Goal: Find specific page/section: Find specific page/section

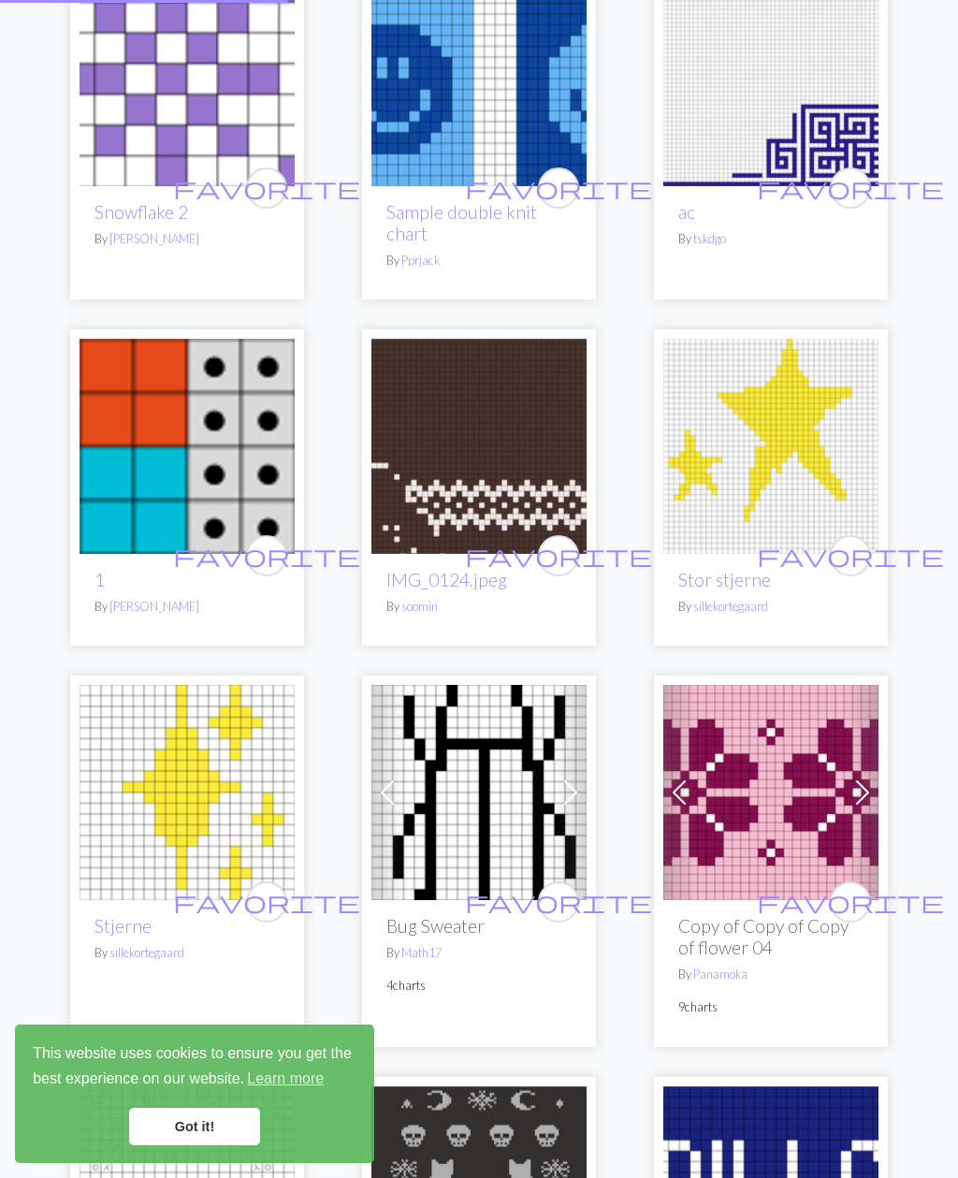
scroll to position [5173, 0]
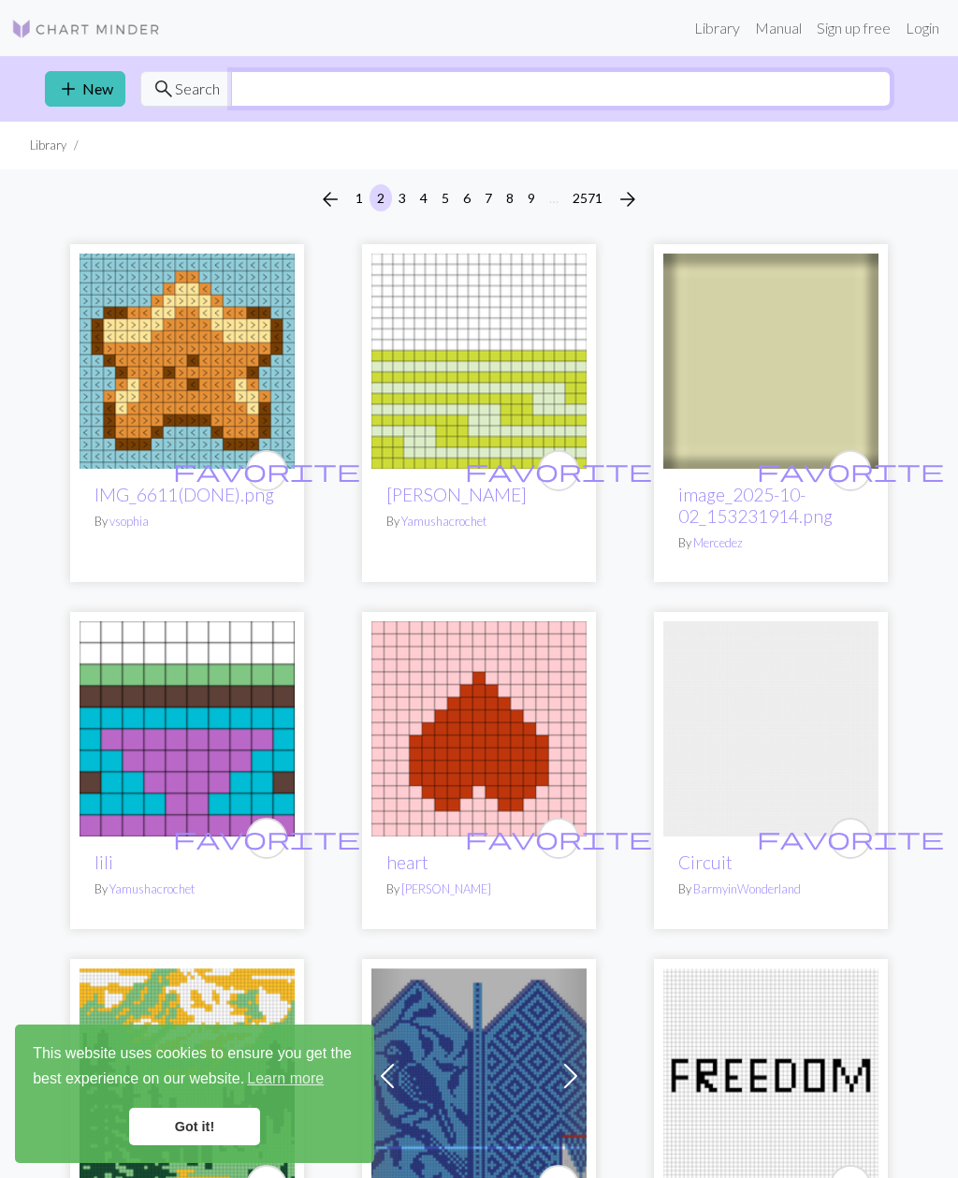
click at [258, 94] on input "text" at bounding box center [561, 89] width 660 height 36
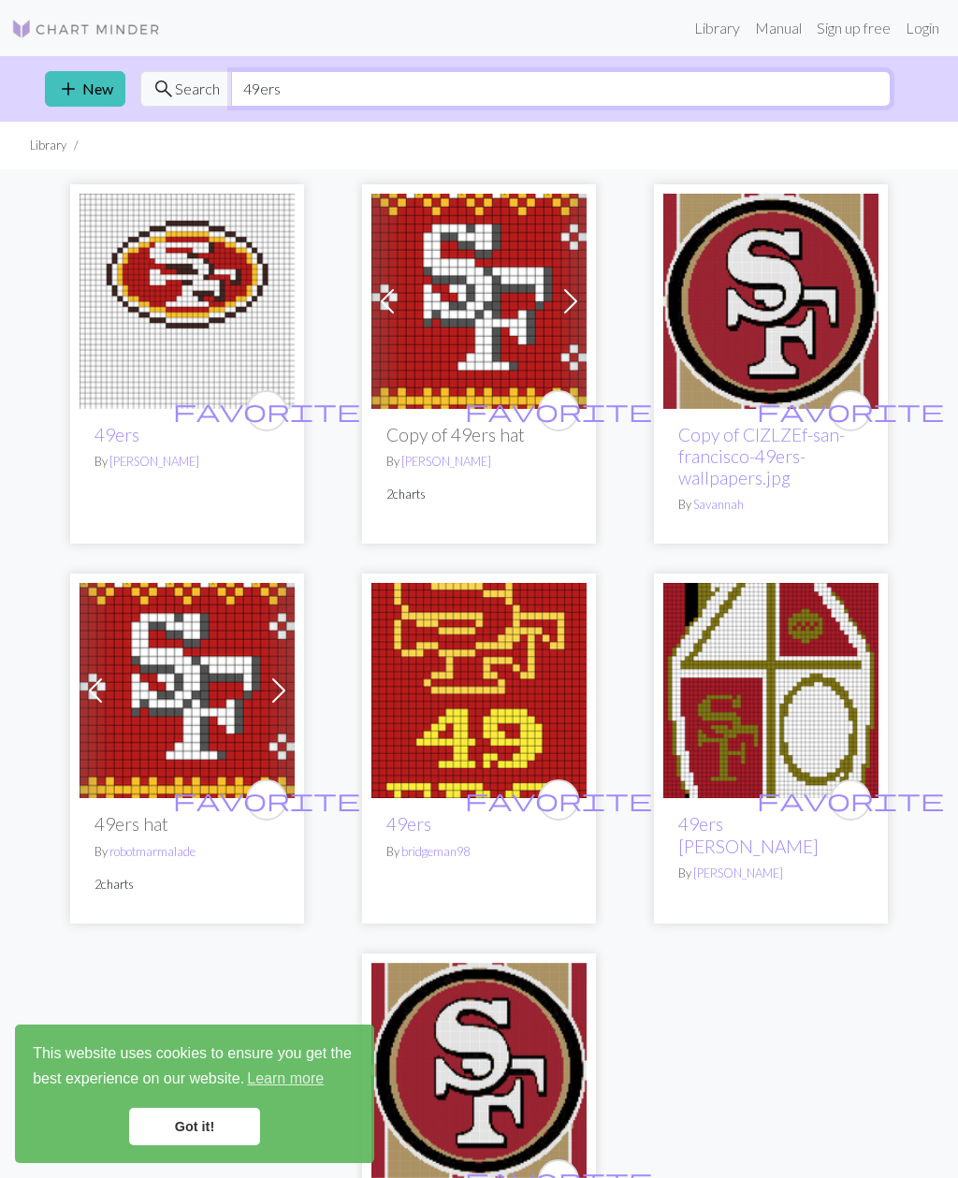
type input "49ers"
click at [174, 294] on img at bounding box center [187, 301] width 215 height 215
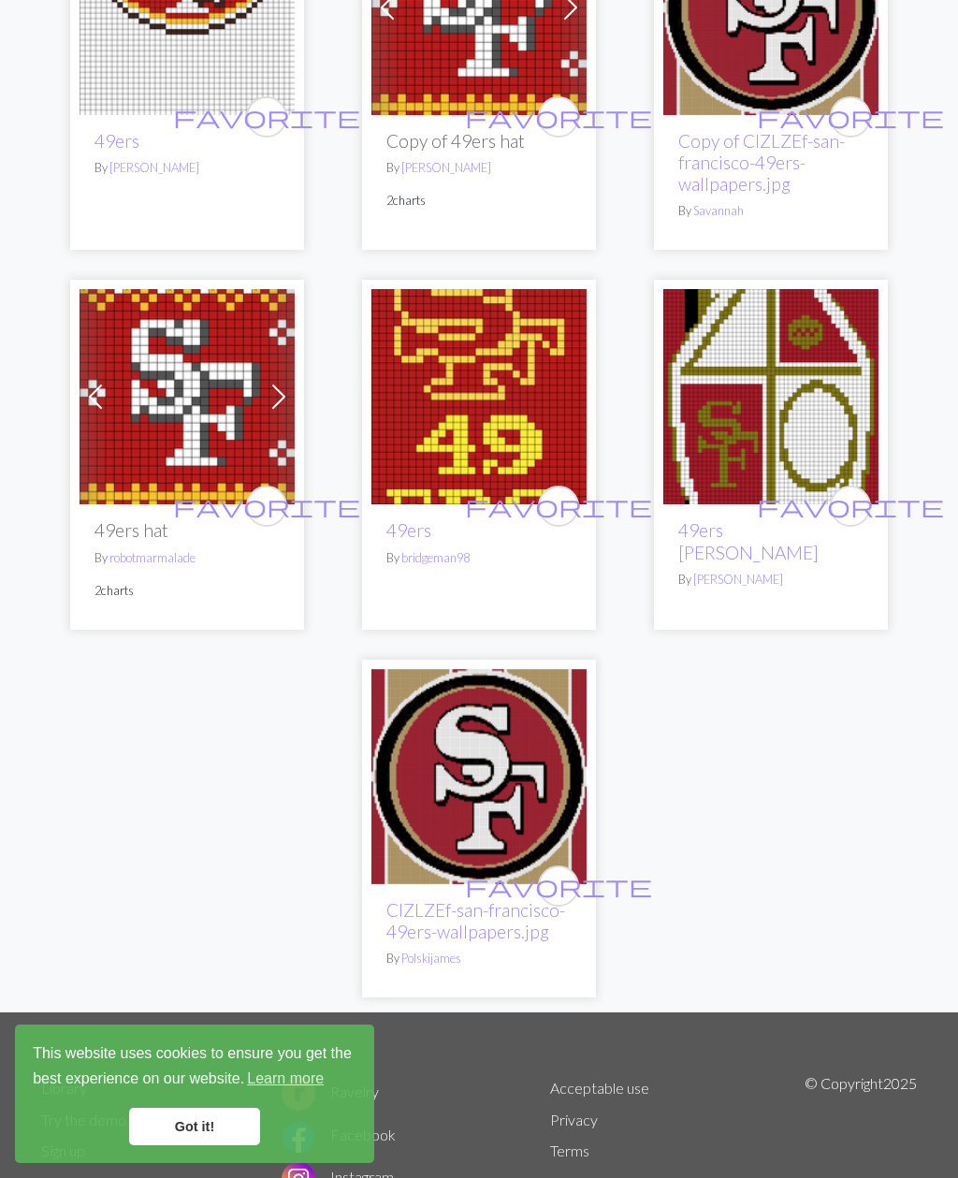
scroll to position [375, 0]
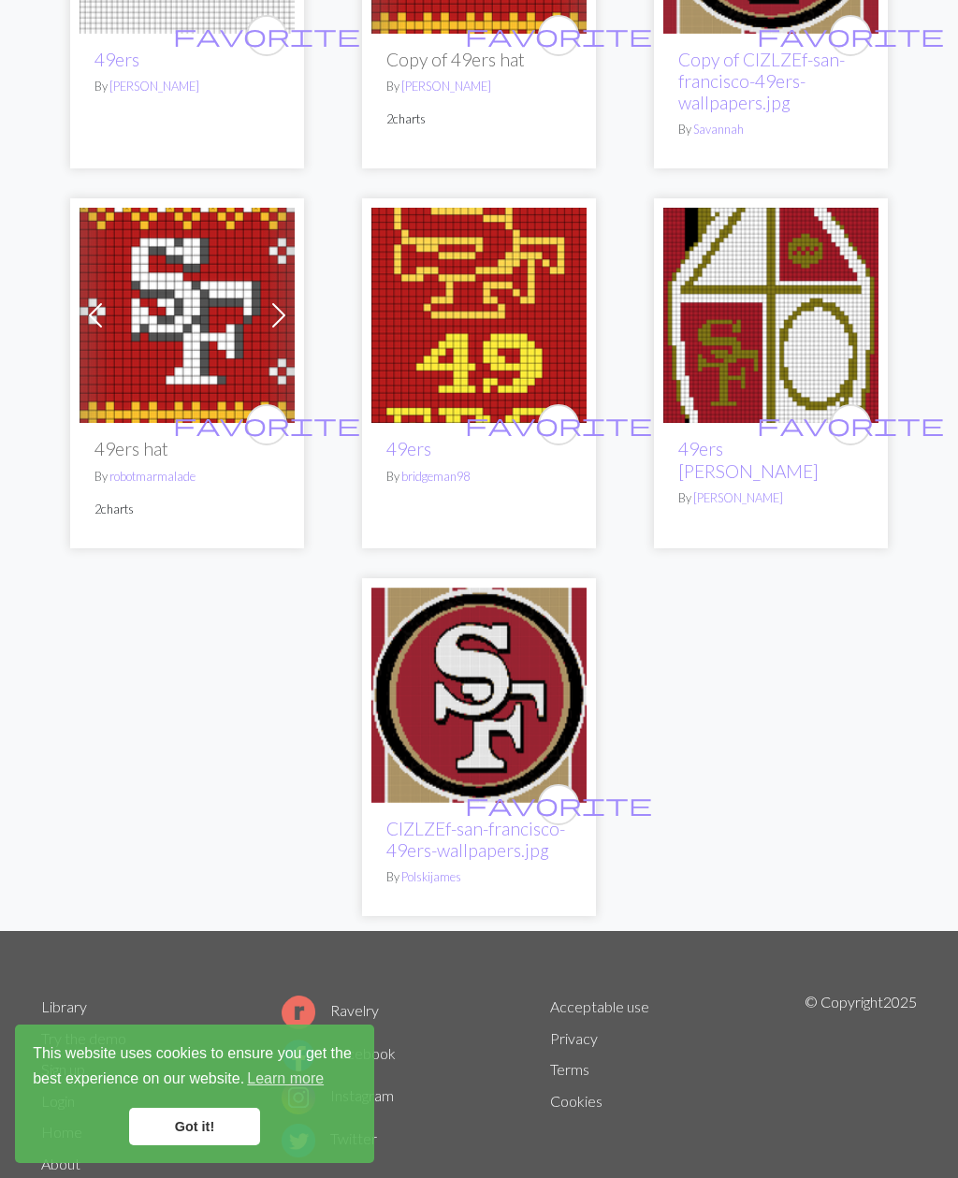
click at [561, 701] on img at bounding box center [479, 695] width 215 height 215
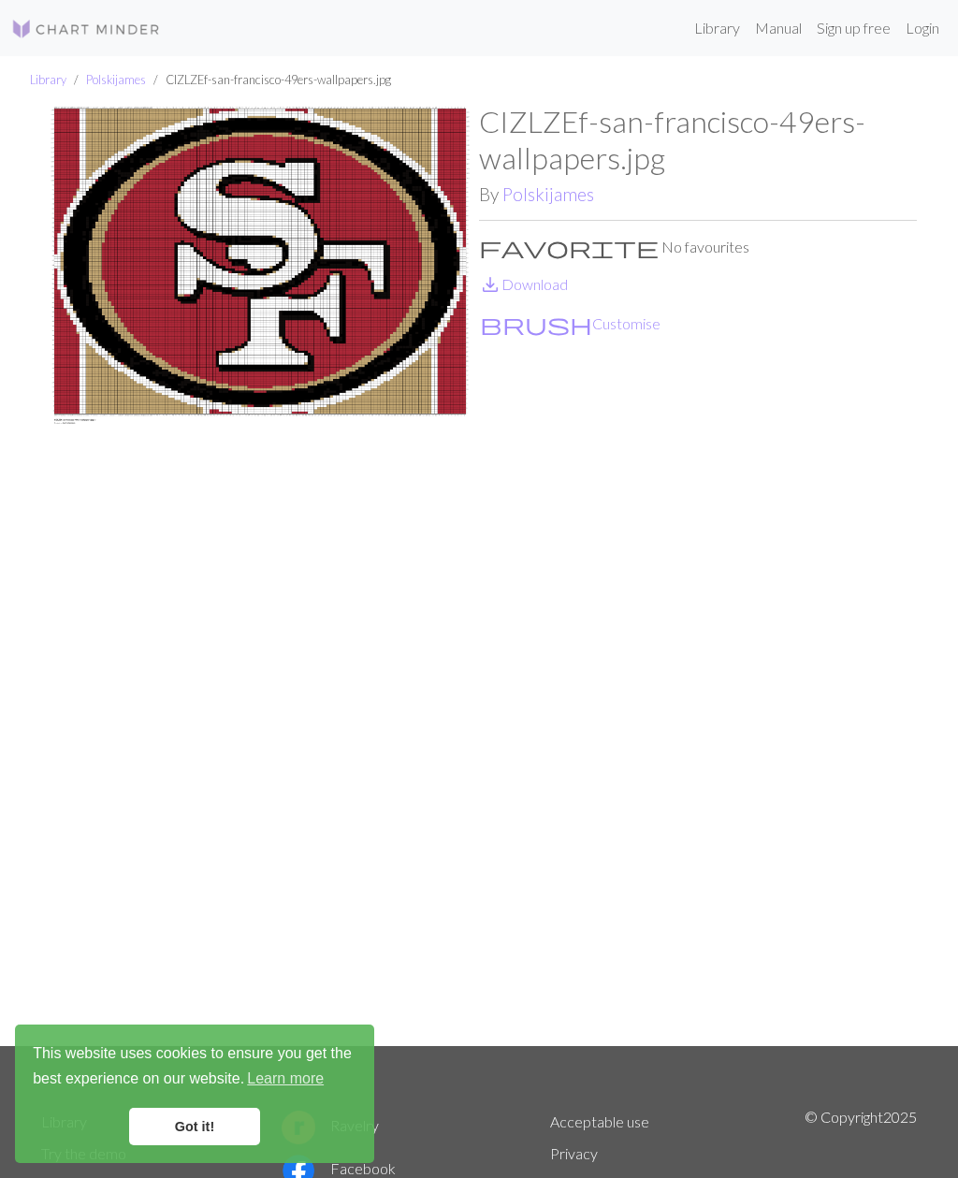
click at [199, 1113] on link "Got it!" at bounding box center [194, 1126] width 131 height 37
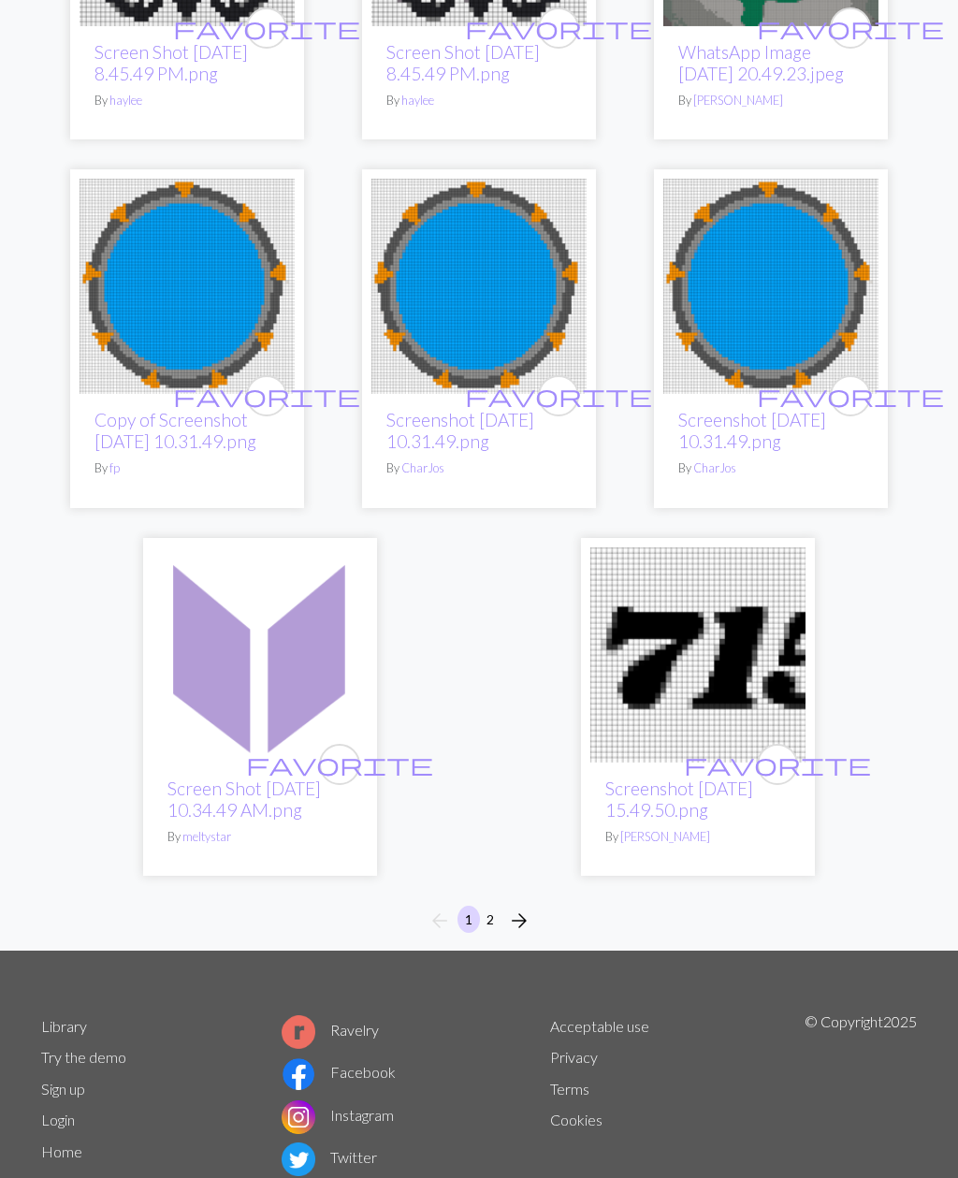
scroll to position [5991, 0]
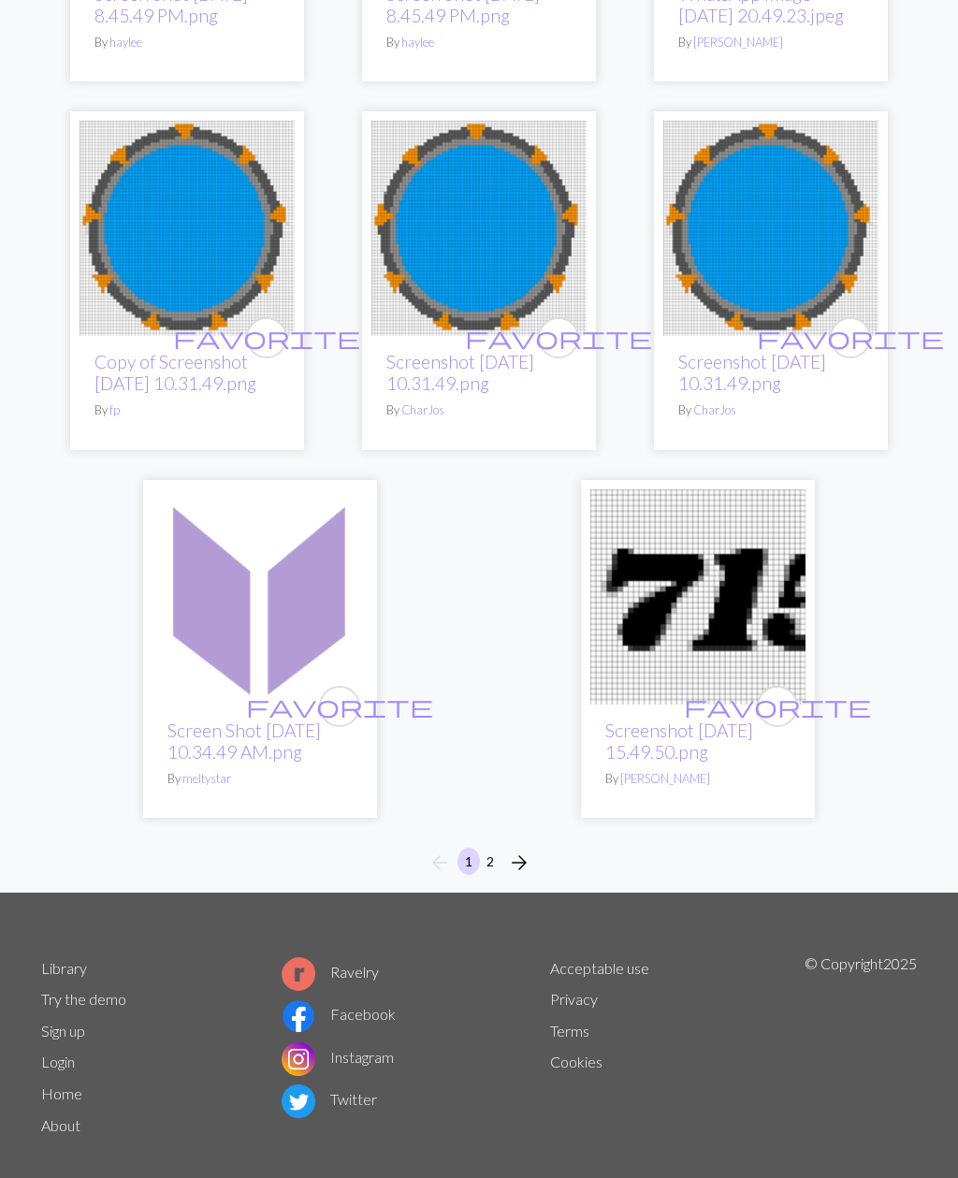
click at [526, 876] on span "arrow_forward" at bounding box center [519, 863] width 22 height 26
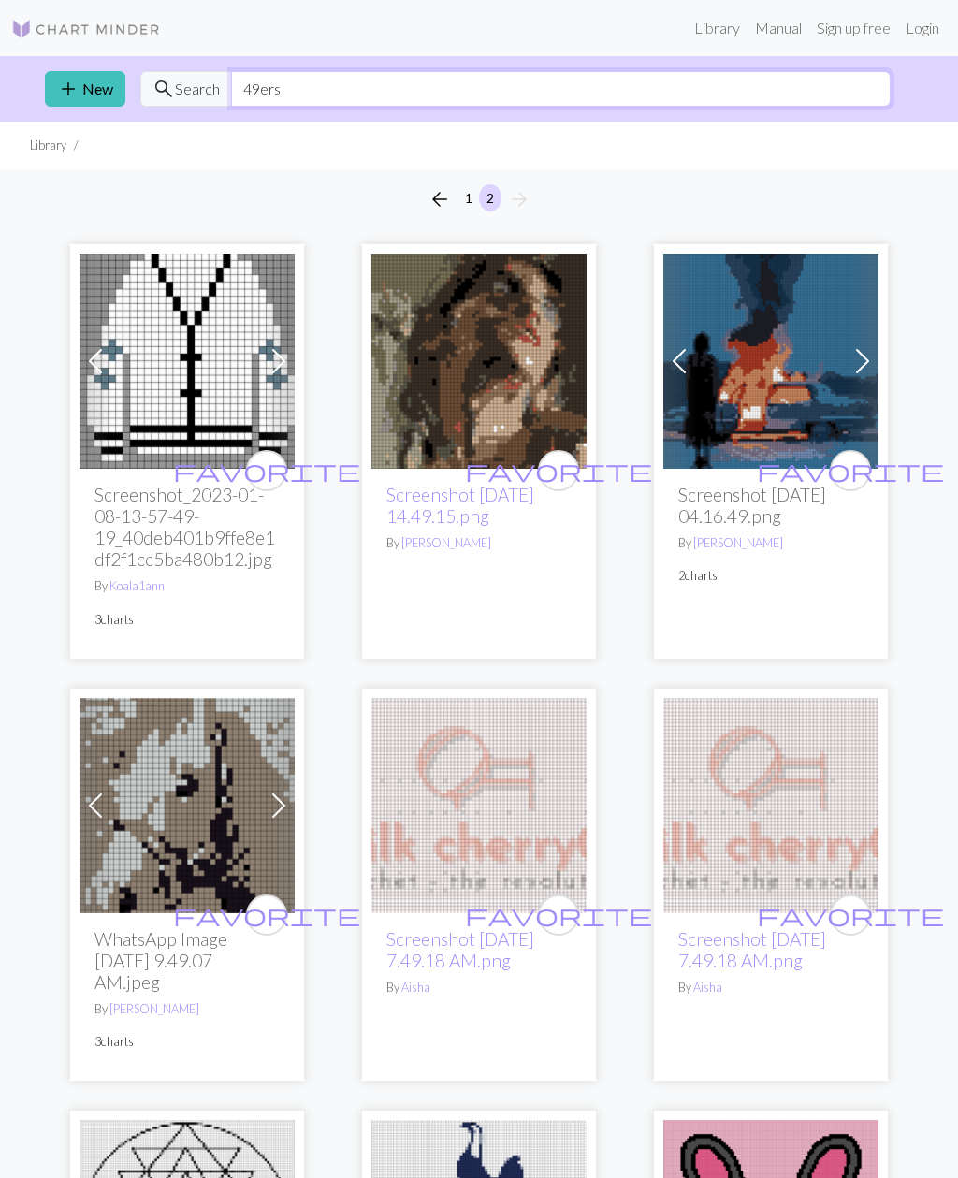
click at [293, 106] on input "49ers" at bounding box center [561, 89] width 660 height 36
type input "4"
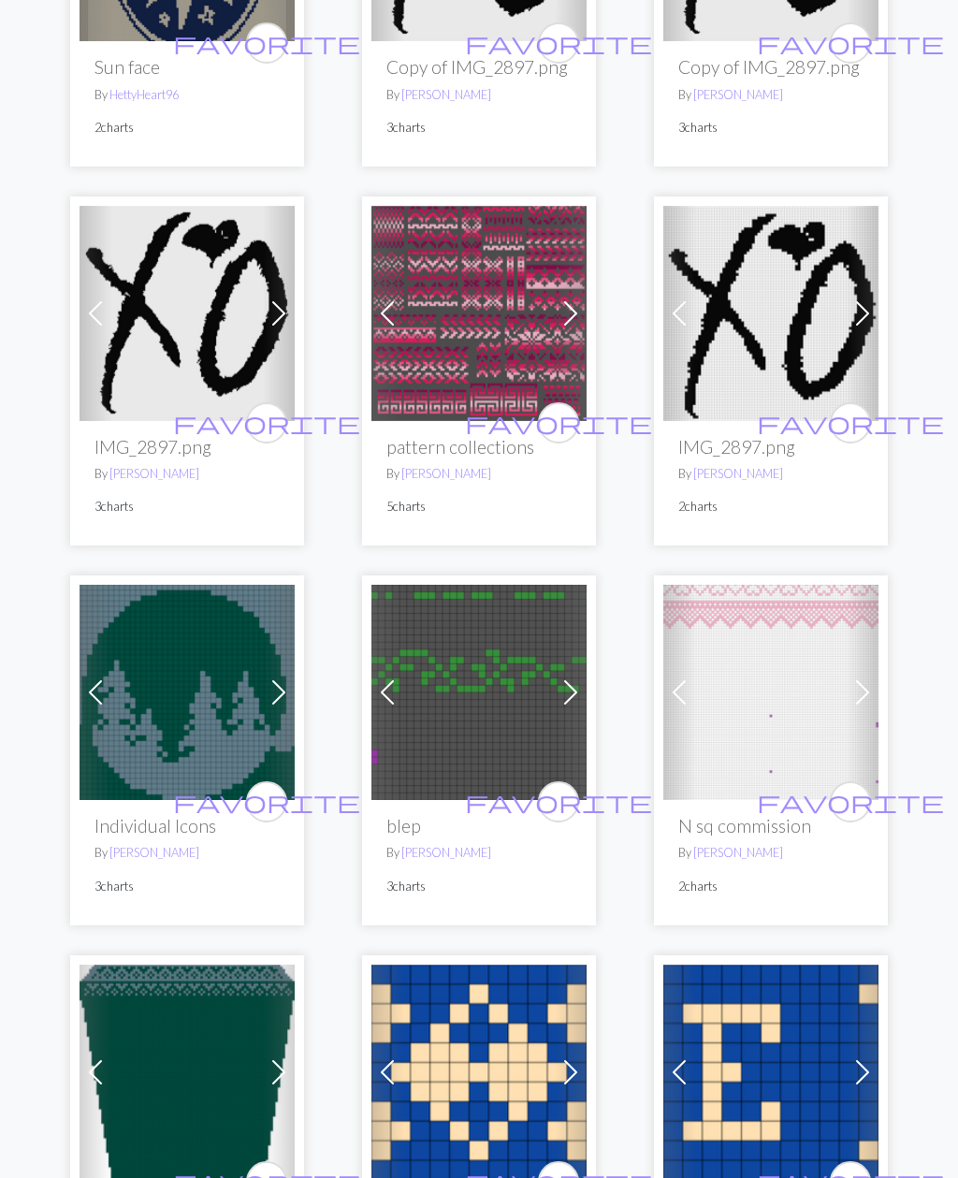
scroll to position [815, 0]
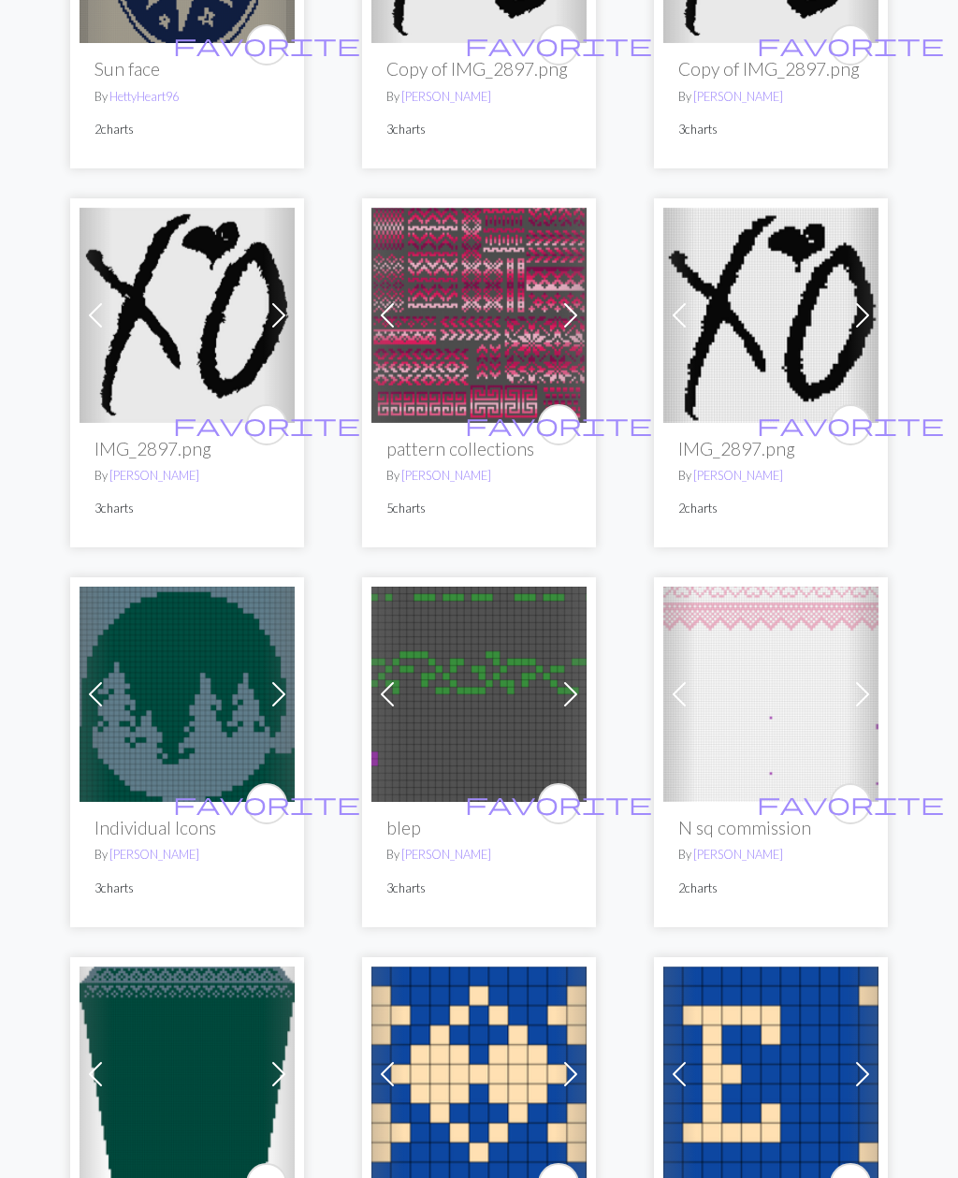
click at [418, 335] on img at bounding box center [479, 315] width 215 height 215
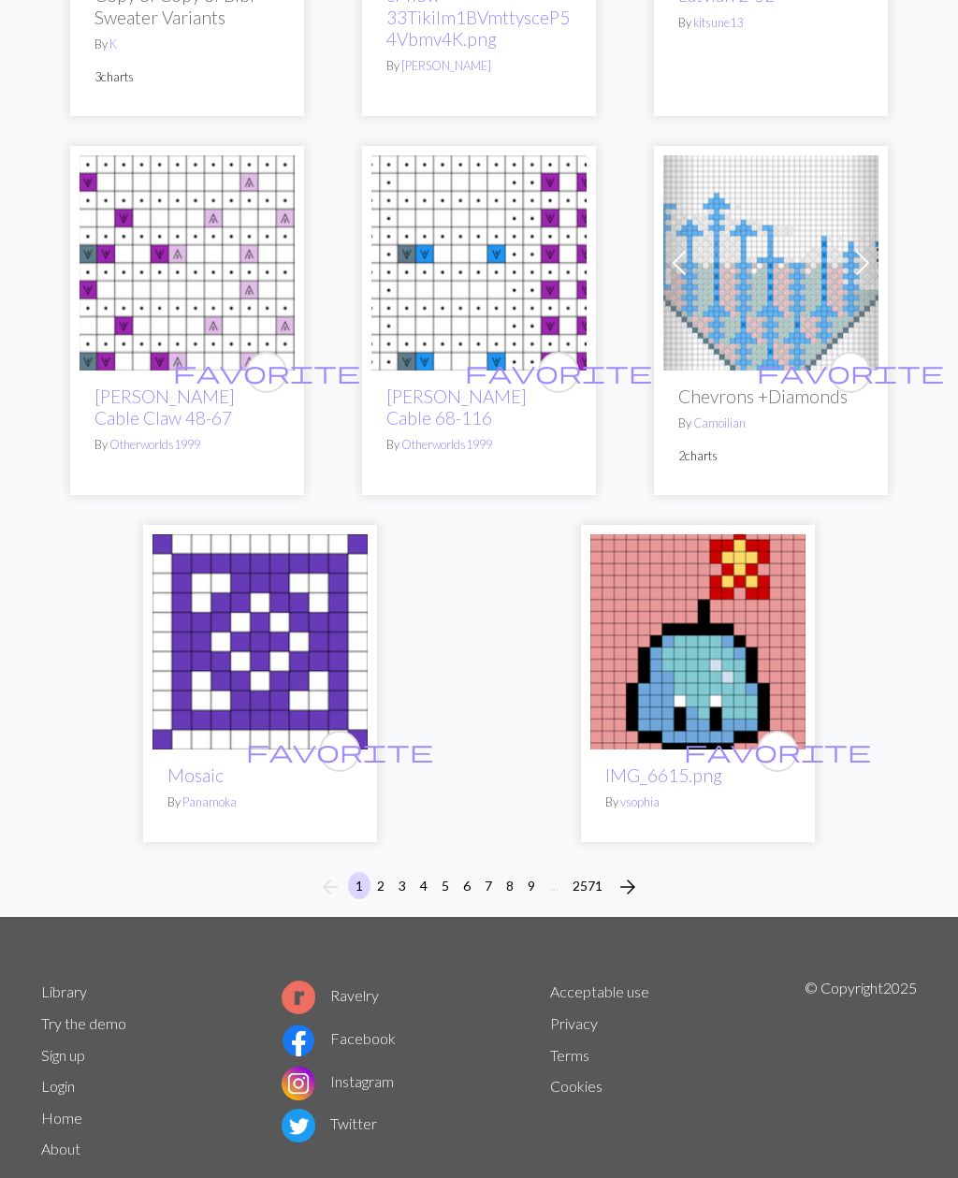
scroll to position [5822, 0]
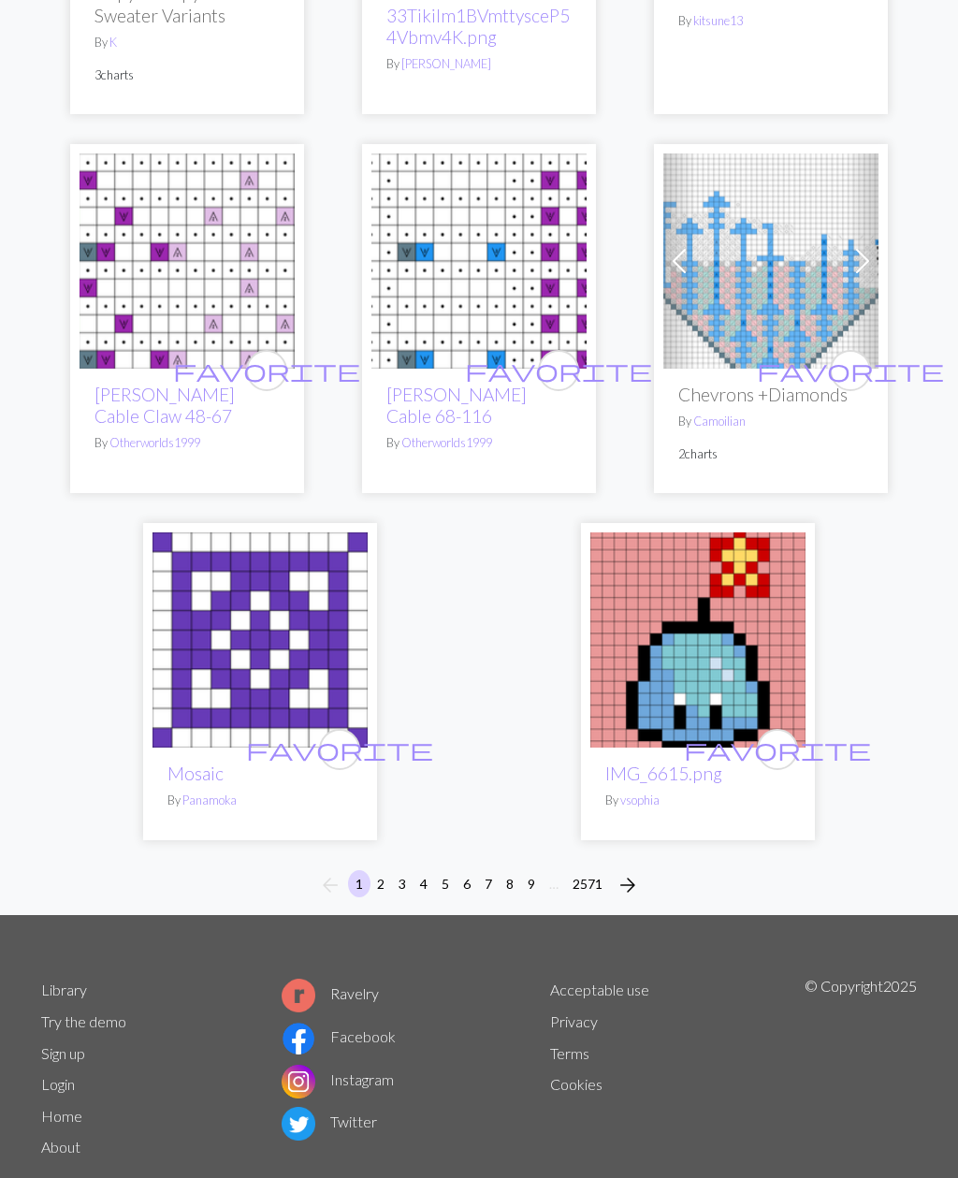
click at [629, 898] on span "arrow_forward" at bounding box center [628, 885] width 22 height 26
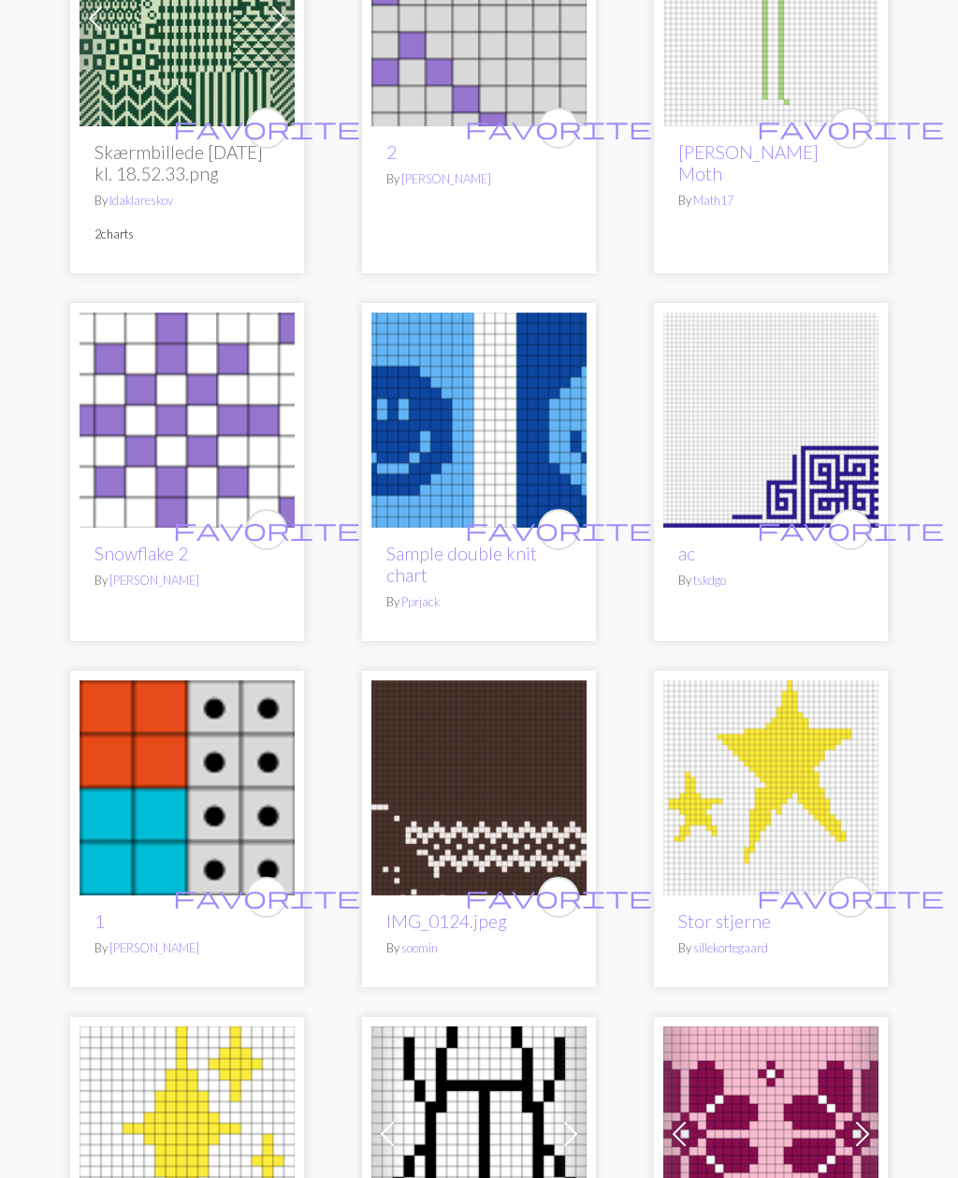
scroll to position [2964, 0]
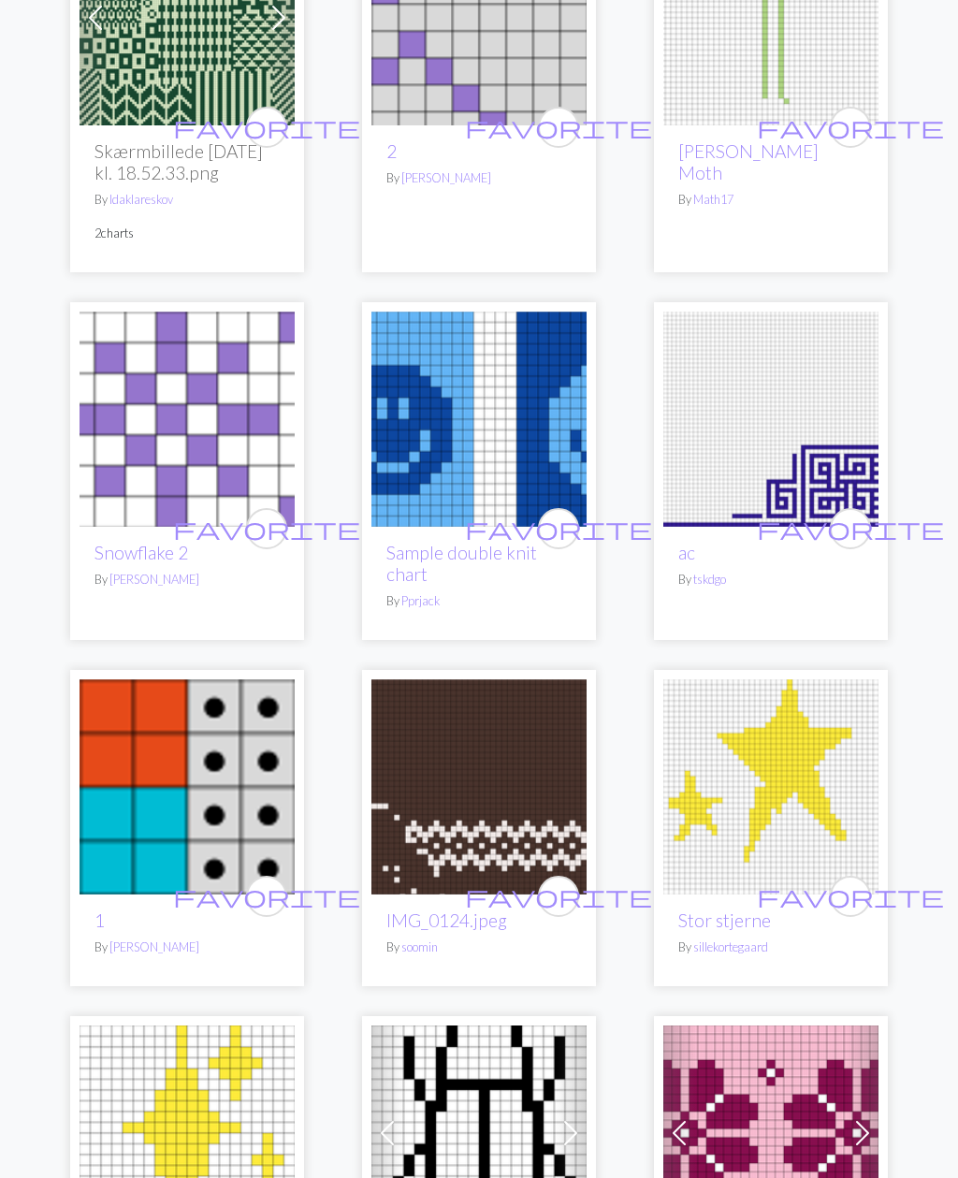
click at [434, 354] on img at bounding box center [479, 419] width 215 height 215
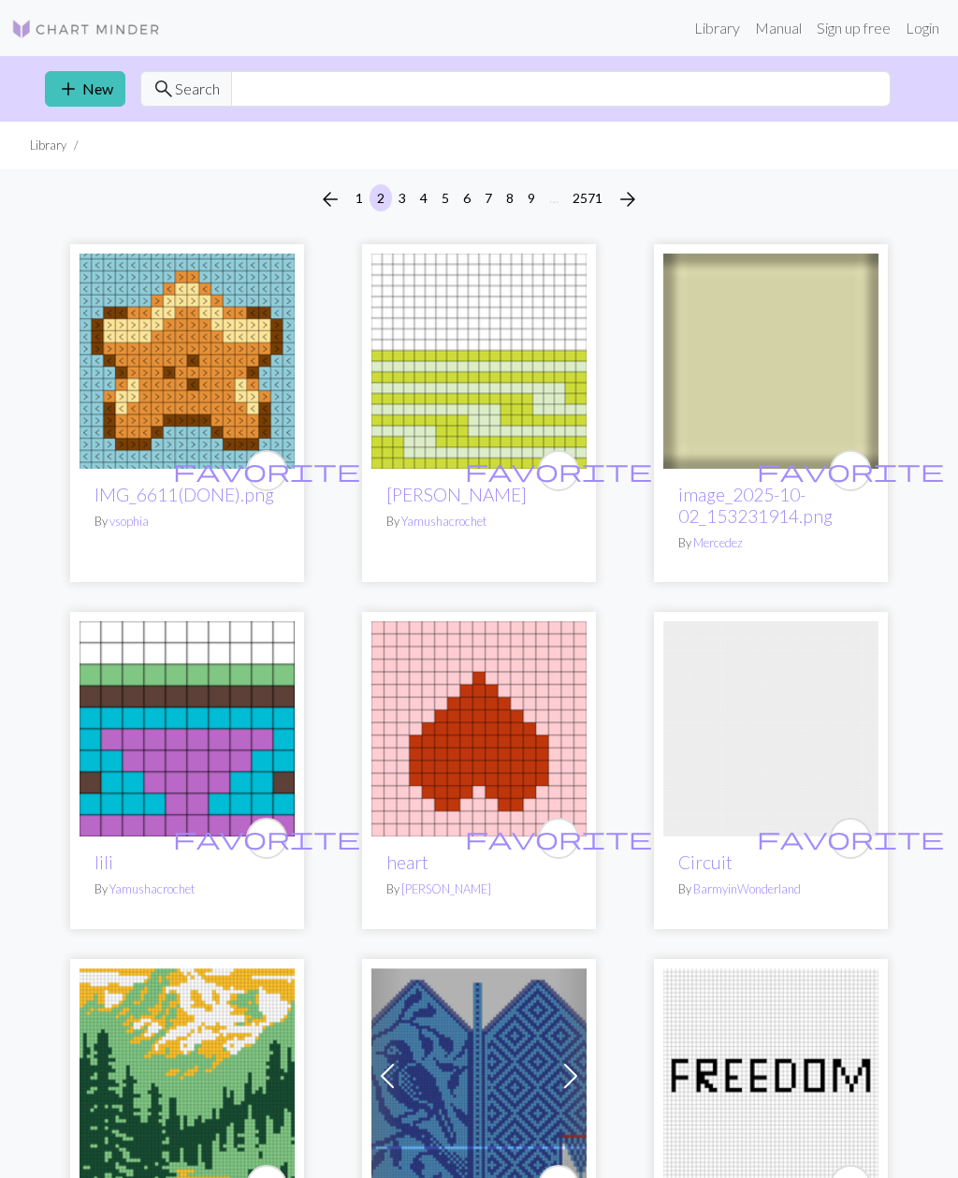
click at [723, 30] on link "Library" at bounding box center [717, 27] width 61 height 37
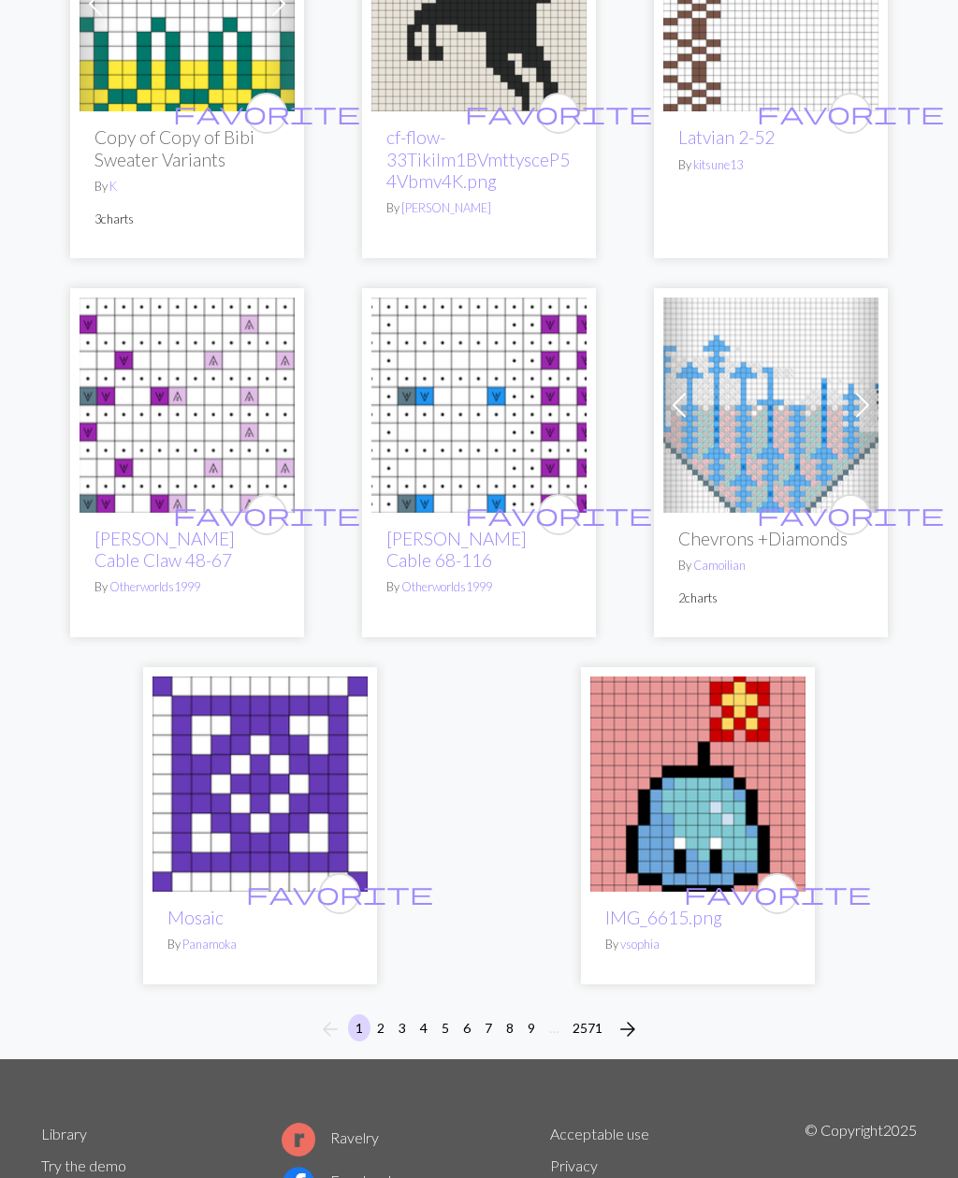
scroll to position [5822, 0]
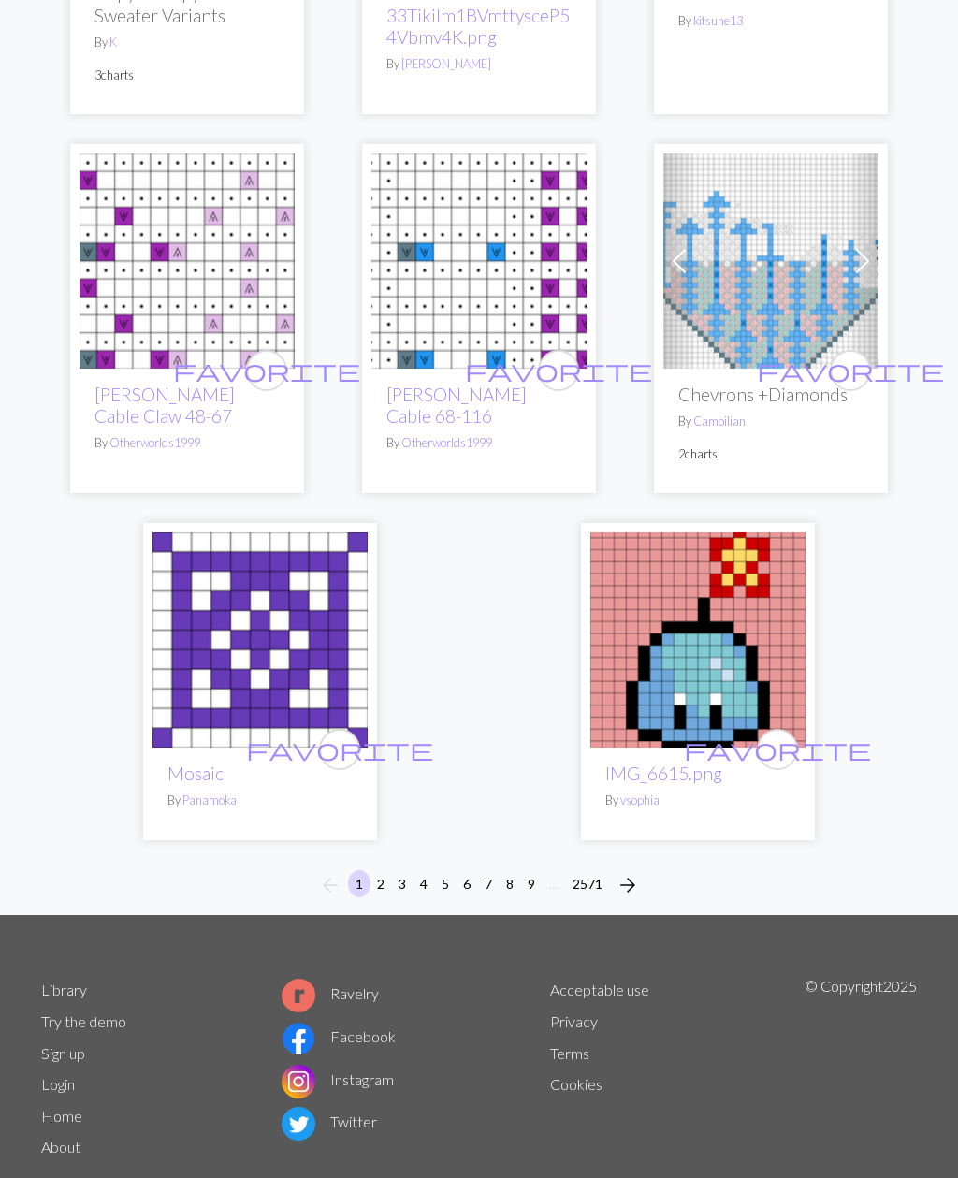
click at [646, 898] on button "arrow_forward" at bounding box center [627, 885] width 37 height 30
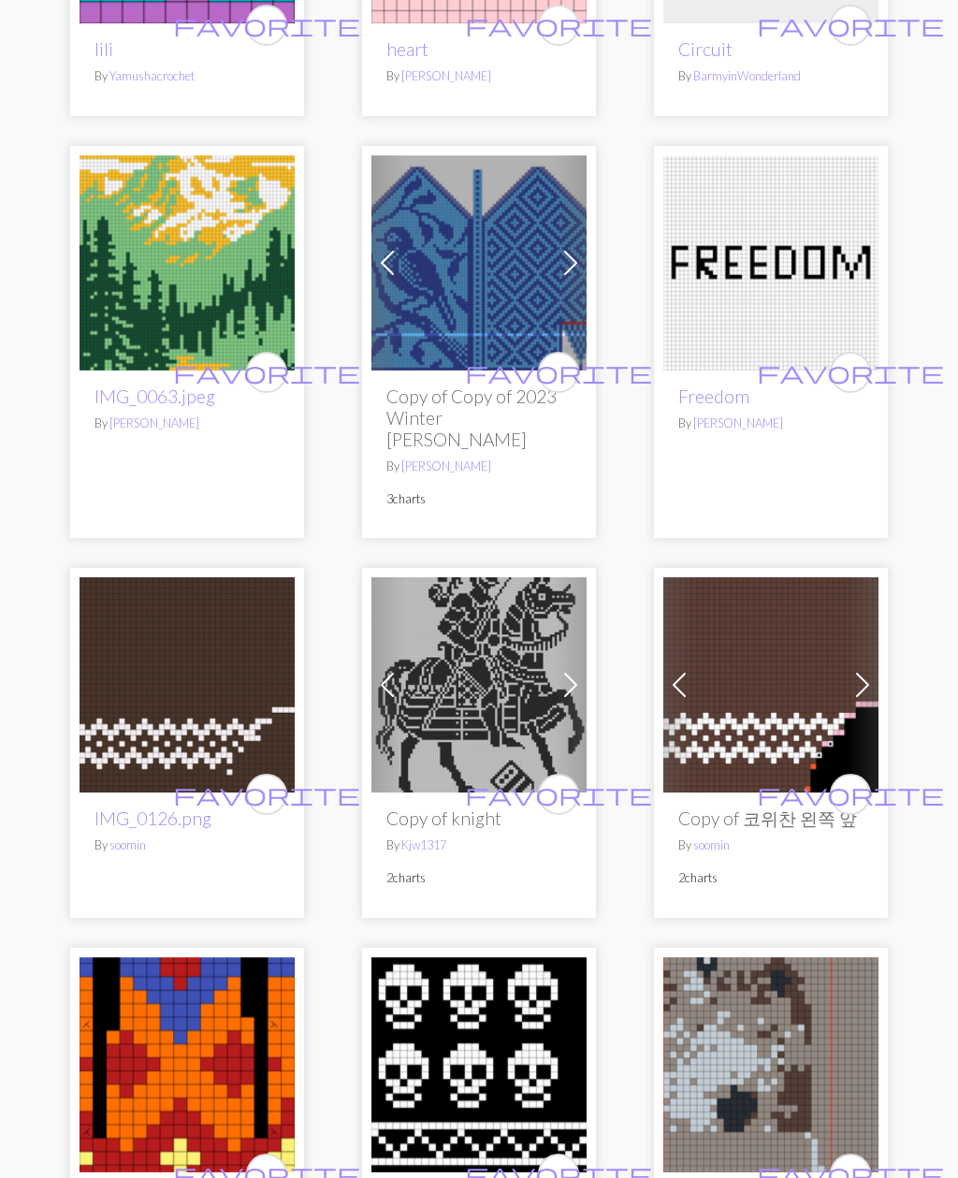
scroll to position [836, 0]
